Goal: Find specific page/section: Find specific page/section

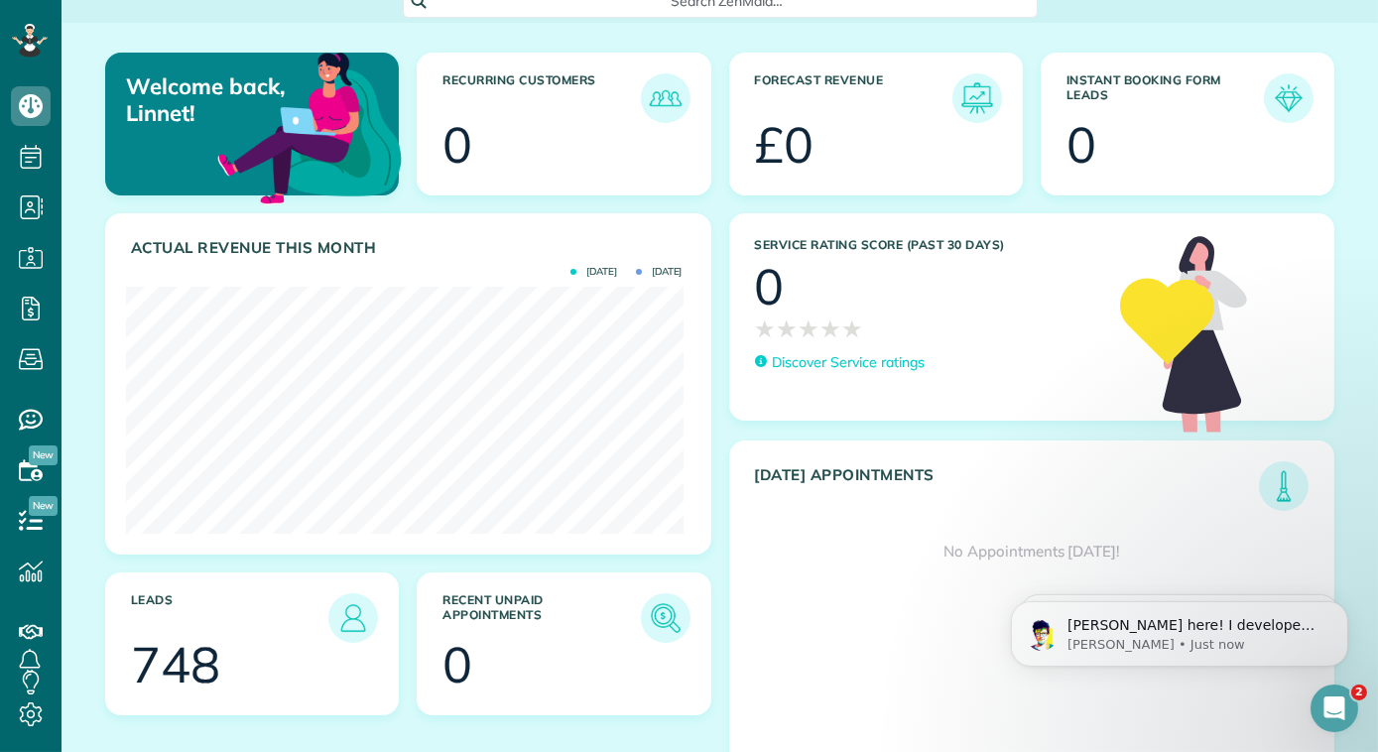
scroll to position [183, 0]
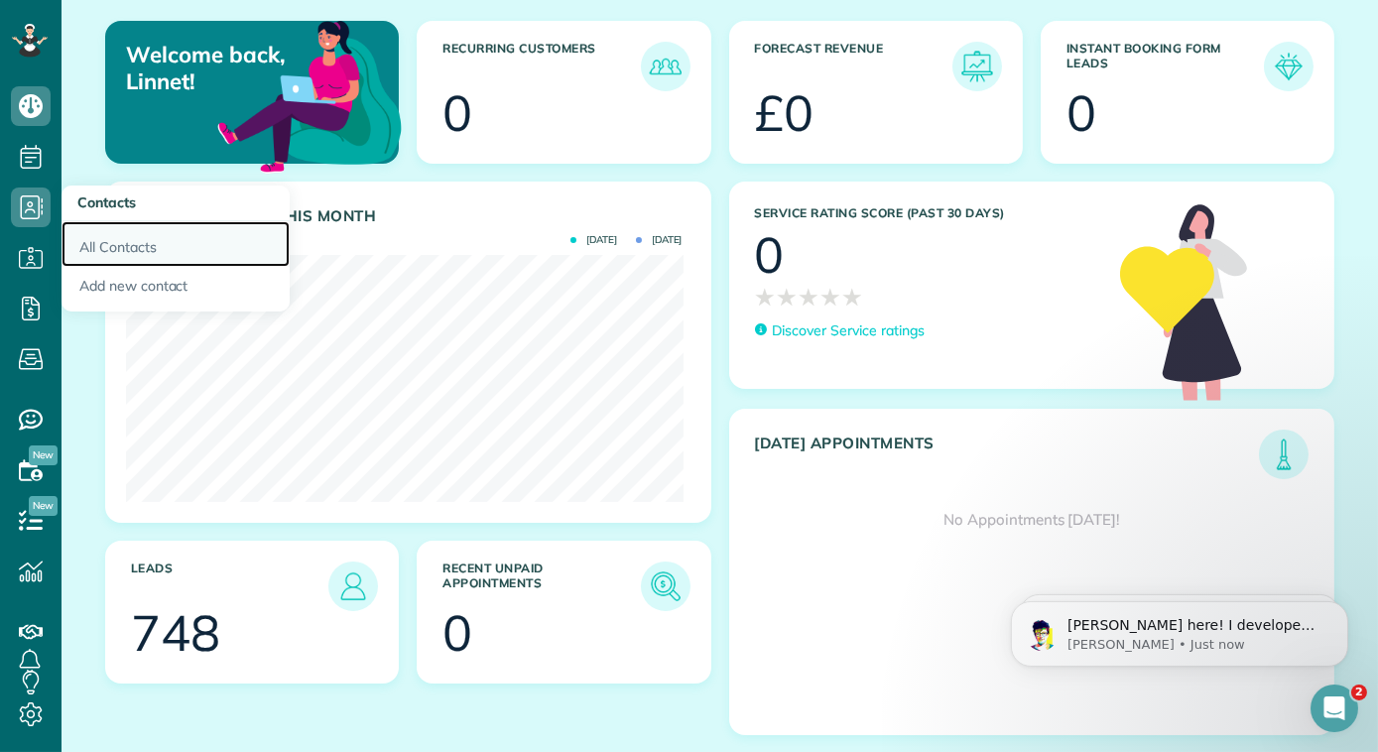
click at [101, 234] on link "All Contacts" at bounding box center [176, 244] width 228 height 46
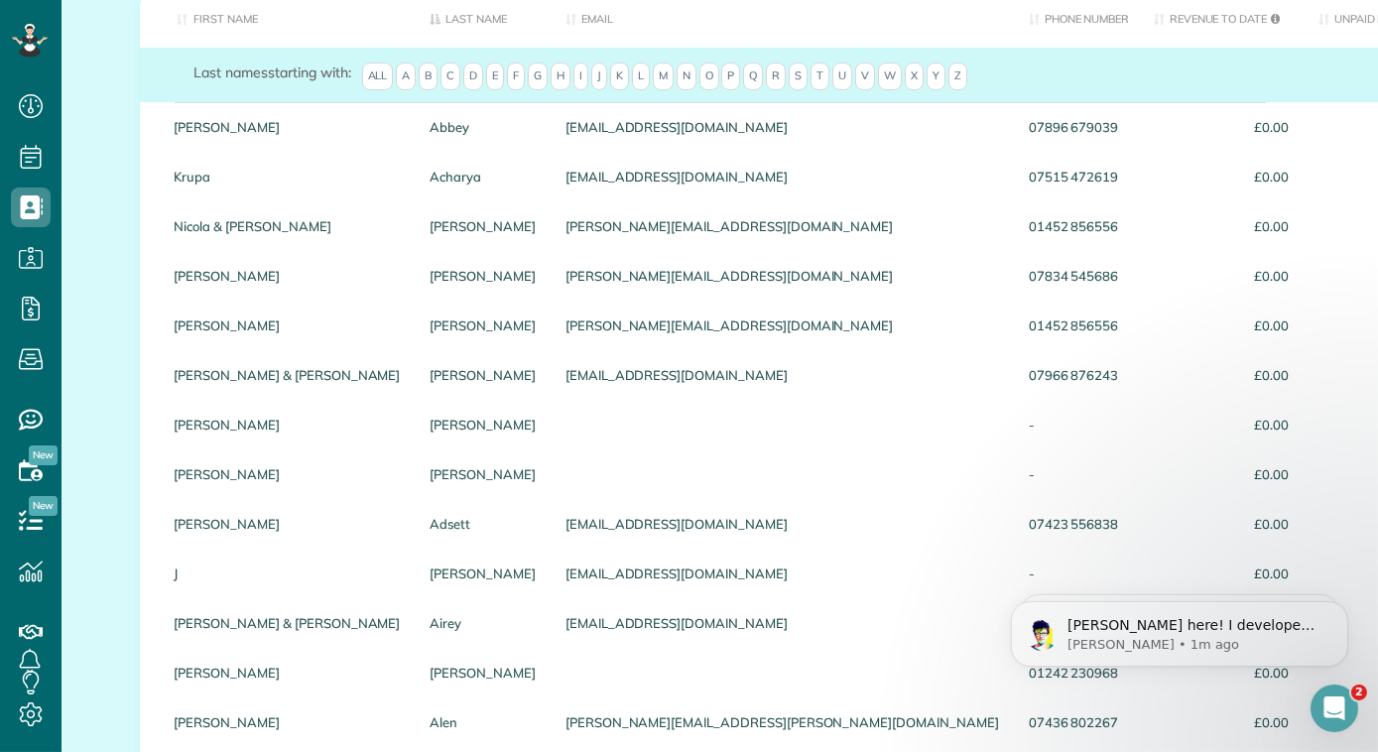
scroll to position [270, 0]
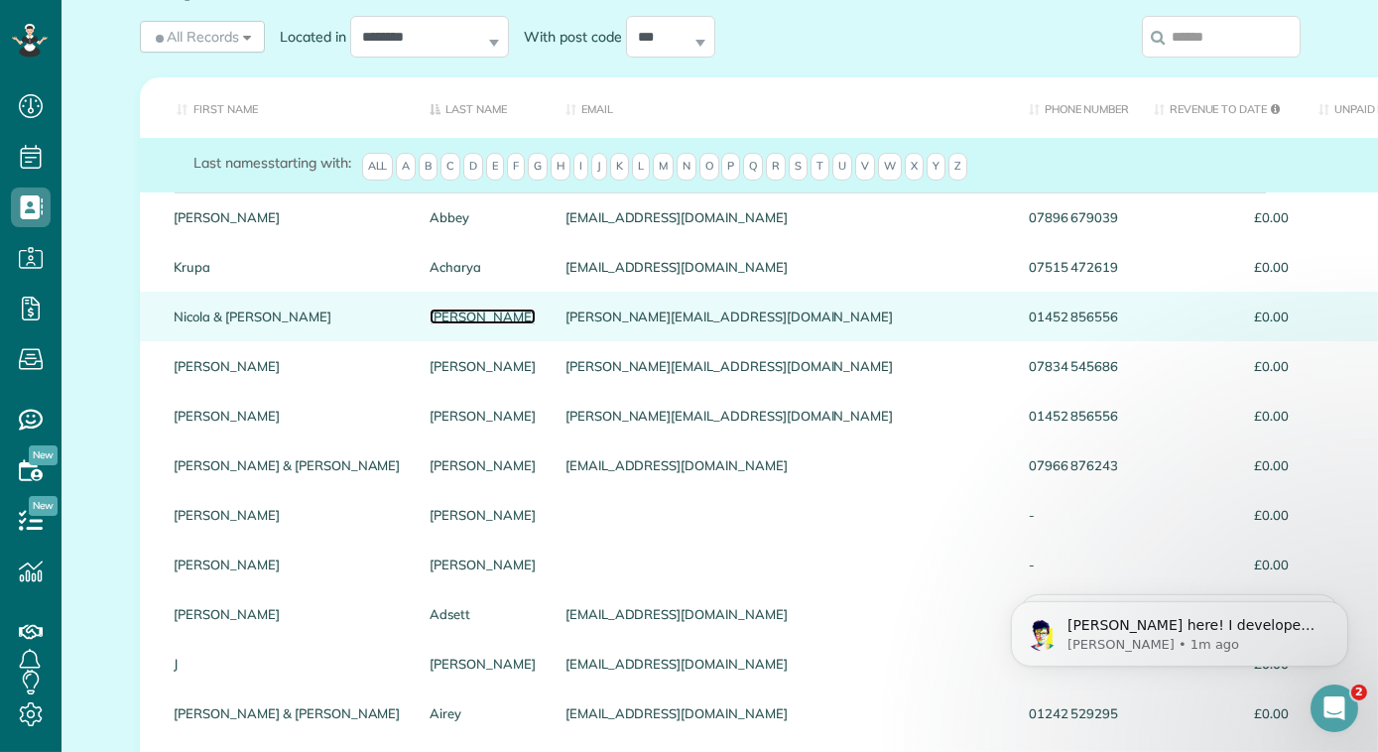
click at [430, 310] on link "Adams" at bounding box center [483, 316] width 106 height 14
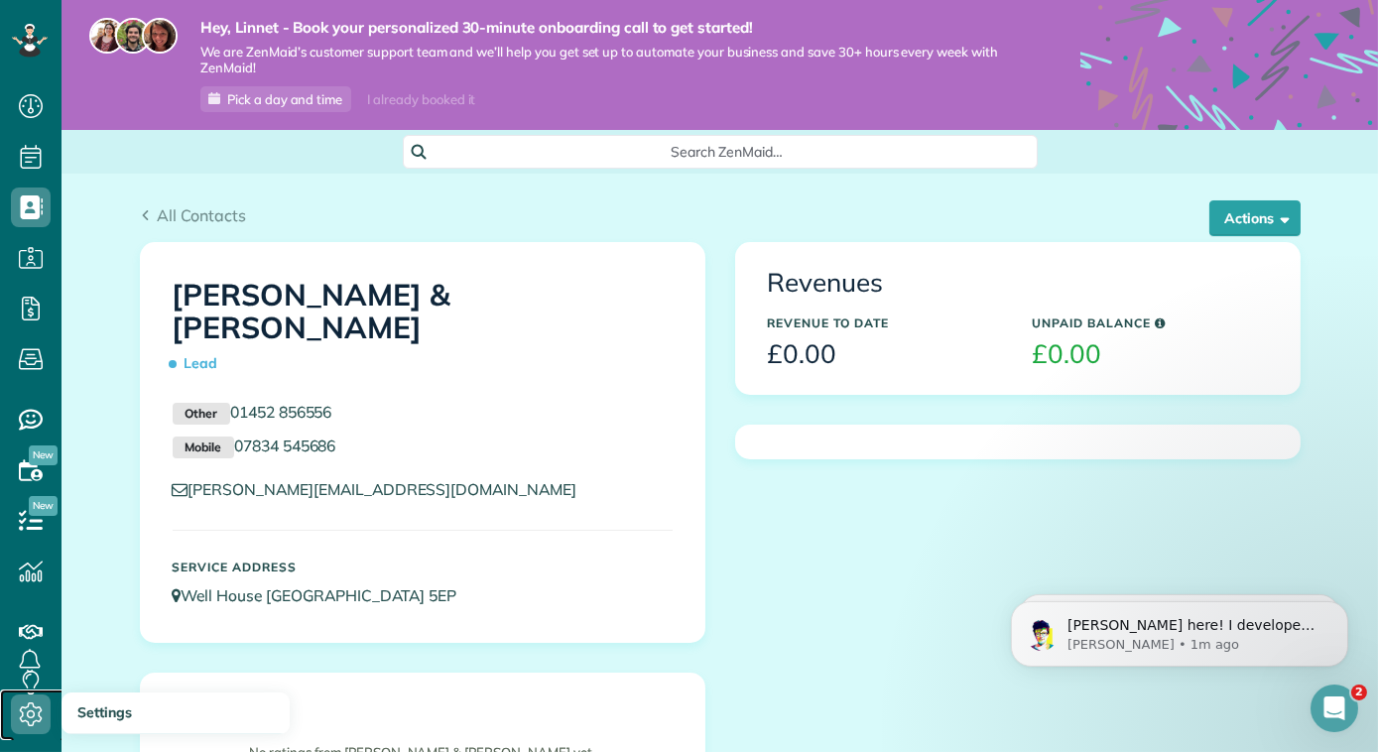
click at [33, 709] on icon at bounding box center [31, 714] width 40 height 40
